Goal: Navigation & Orientation: Find specific page/section

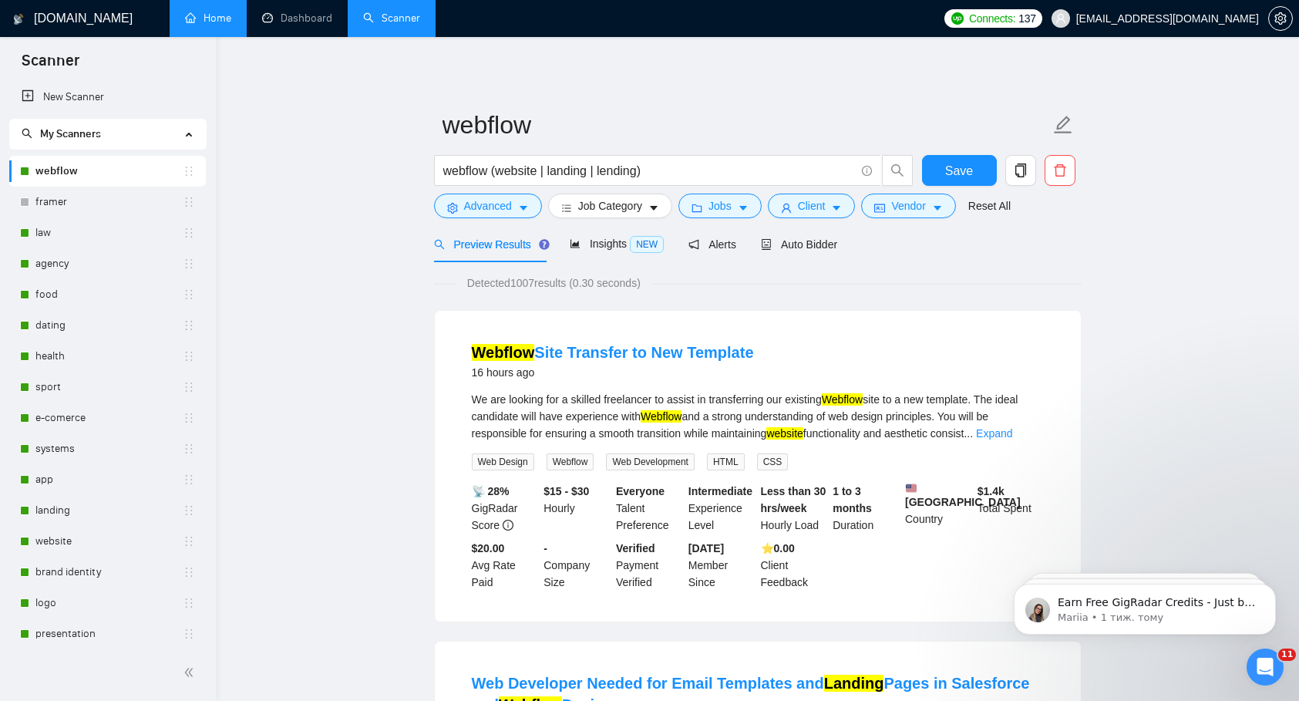
click at [225, 15] on link "Home" at bounding box center [208, 18] width 46 height 13
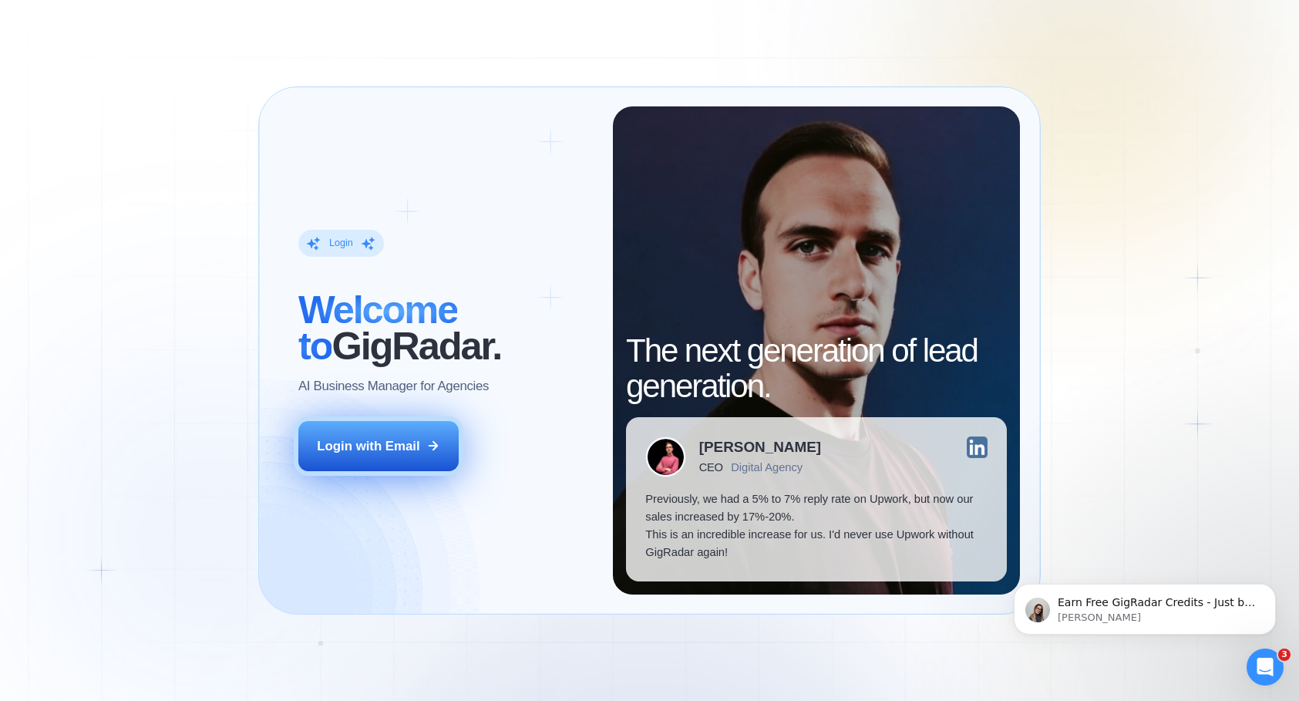
click at [381, 449] on div "Login with Email" at bounding box center [368, 446] width 102 height 18
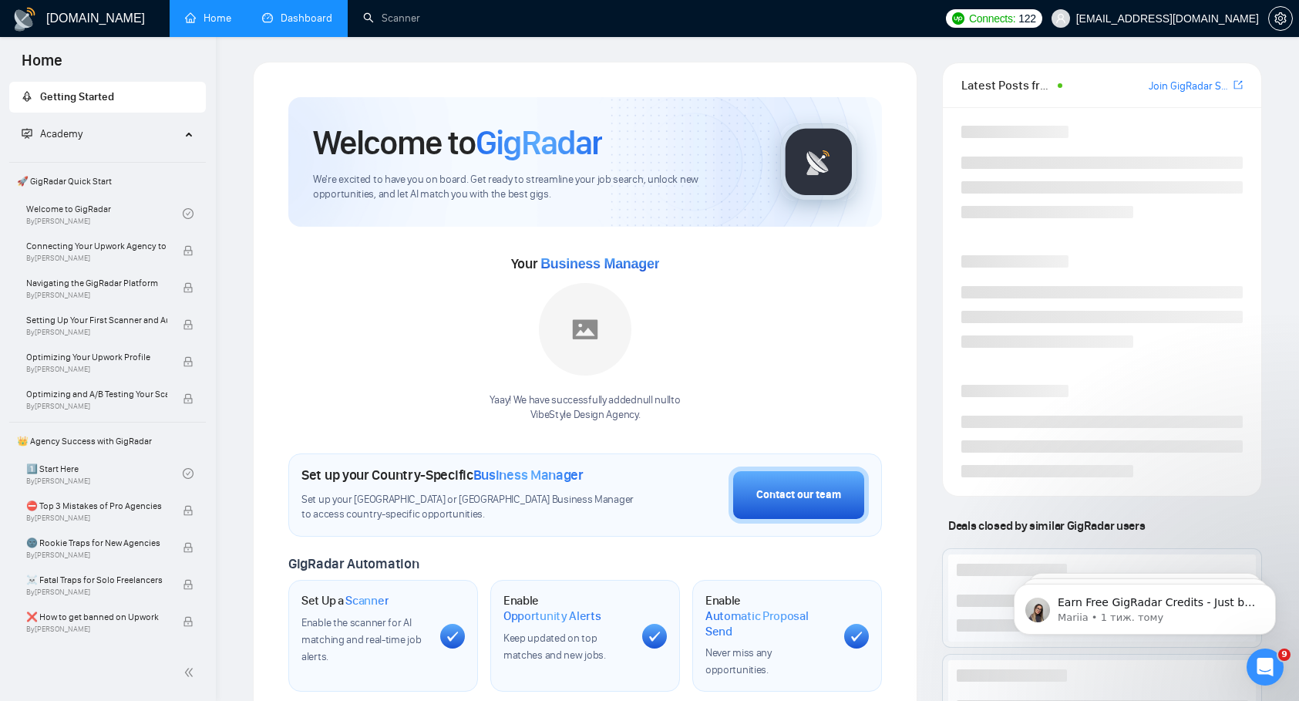
click at [301, 25] on link "Dashboard" at bounding box center [297, 18] width 70 height 13
